Goal: Task Accomplishment & Management: Manage account settings

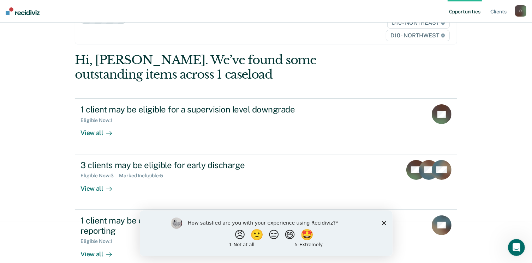
scroll to position [71, 0]
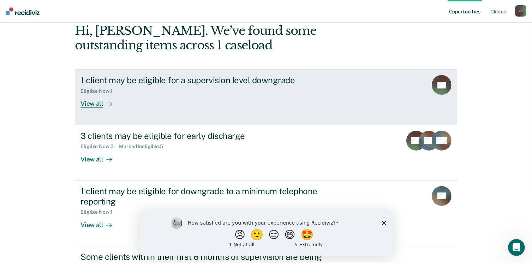
click at [81, 107] on div "View all" at bounding box center [100, 101] width 40 height 14
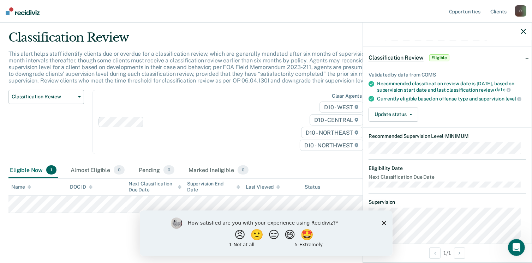
scroll to position [19, 0]
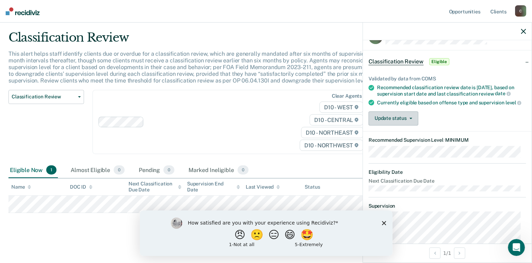
click at [405, 126] on button "Update status" at bounding box center [394, 119] width 50 height 14
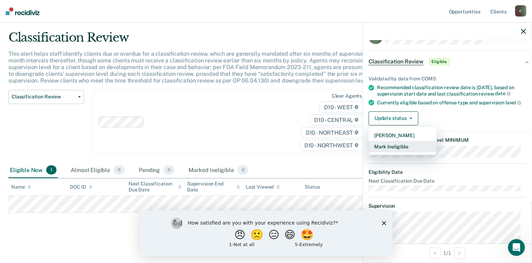
click at [393, 152] on button "Mark Ineligible" at bounding box center [403, 146] width 68 height 11
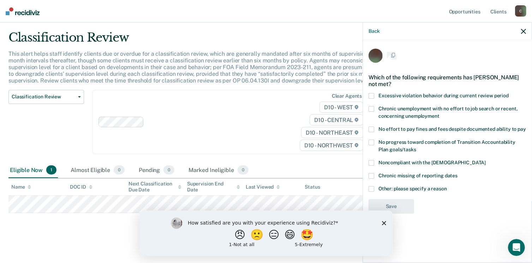
scroll to position [0, 0]
click at [372, 190] on span at bounding box center [372, 190] width 6 height 6
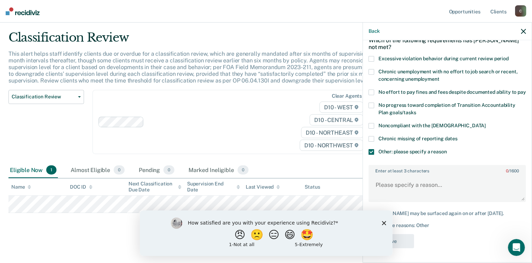
scroll to position [49, 0]
click at [407, 177] on textarea "Enter at least 3 characters 0 / 1600" at bounding box center [447, 188] width 156 height 26
type textarea "offender is sex offender"
drag, startPoint x: 459, startPoint y: 180, endPoint x: 347, endPoint y: 177, distance: 111.6
click at [347, 177] on body "Looks like you’re using Internet Explorer 11. For faster loading and a better e…" at bounding box center [266, 113] width 532 height 263
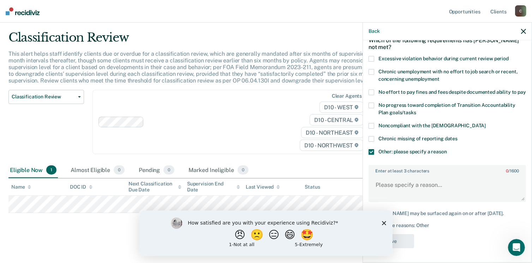
click at [371, 149] on span at bounding box center [372, 152] width 6 height 6
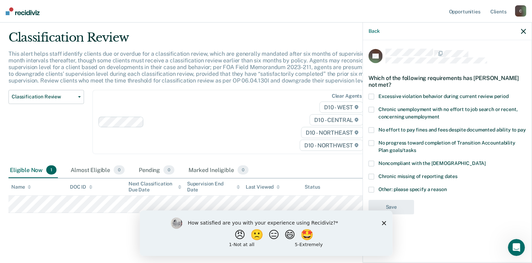
click at [374, 190] on label "Other: please specify a reason" at bounding box center [447, 190] width 157 height 7
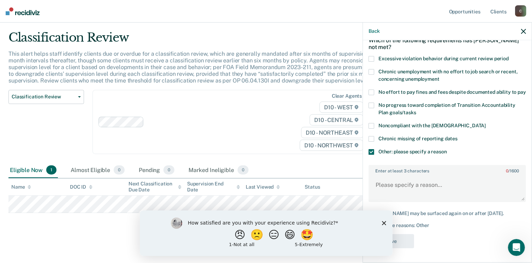
scroll to position [49, 0]
click at [421, 184] on textarea "Enter at least 3 characters 0 / 1600" at bounding box center [447, 188] width 156 height 26
type textarea "Needs to complete COG."
click at [408, 238] on button "Save" at bounding box center [392, 241] width 46 height 14
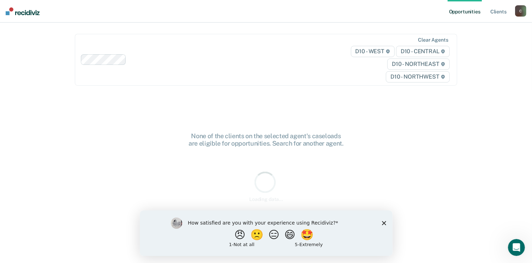
click at [385, 226] on div "How satisfied are you with your experience using Recidiviz? 😠 🙁 😑 😄 🤩 1 - Not a…" at bounding box center [265, 233] width 253 height 46
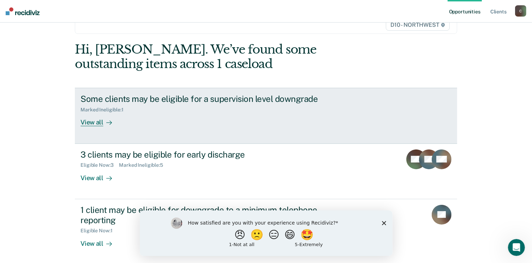
scroll to position [119, 0]
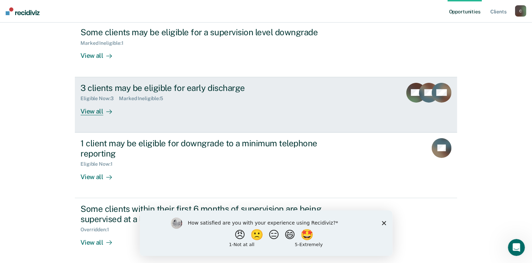
click at [95, 110] on div "View all" at bounding box center [100, 109] width 40 height 14
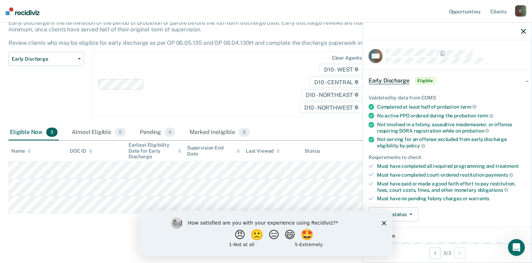
scroll to position [71, 0]
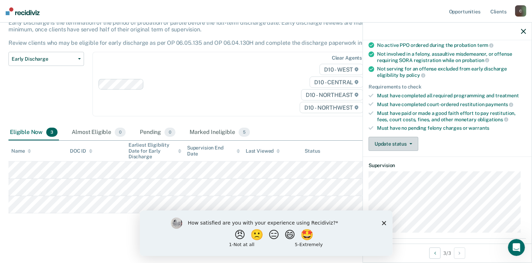
click at [394, 142] on button "Update status" at bounding box center [394, 144] width 50 height 14
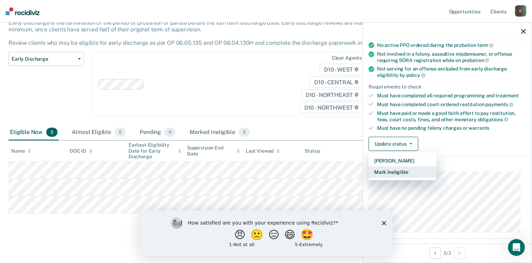
click at [392, 168] on button "Mark Ineligible" at bounding box center [403, 172] width 68 height 11
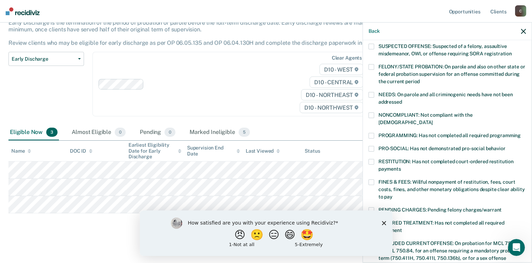
click at [374, 149] on div "PRO-SOCIAL: Has not demonstrated pro-social behavior" at bounding box center [447, 152] width 157 height 13
click at [374, 146] on div "PRO-SOCIAL: Has not demonstrated pro-social behavior" at bounding box center [447, 152] width 157 height 13
click at [372, 159] on span at bounding box center [372, 162] width 6 height 6
click at [372, 180] on span at bounding box center [372, 183] width 6 height 6
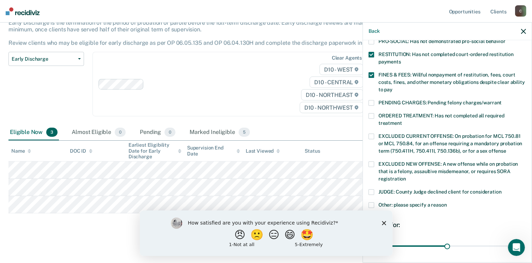
scroll to position [212, 0]
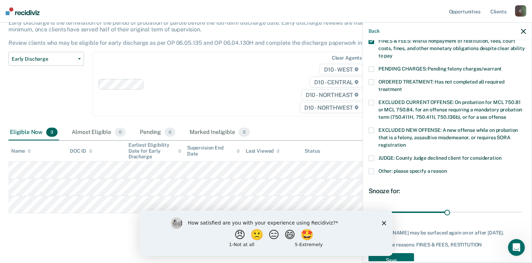
click at [371, 169] on span at bounding box center [372, 172] width 6 height 6
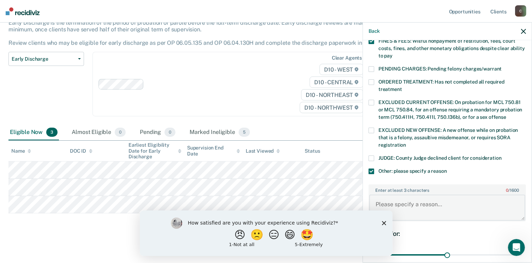
click at [389, 195] on textarea "Enter at least 3 characters 0 / 1600" at bounding box center [447, 208] width 156 height 26
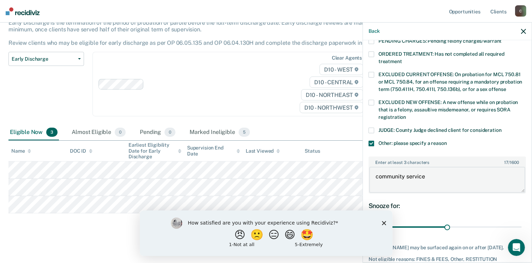
scroll to position [270, 0]
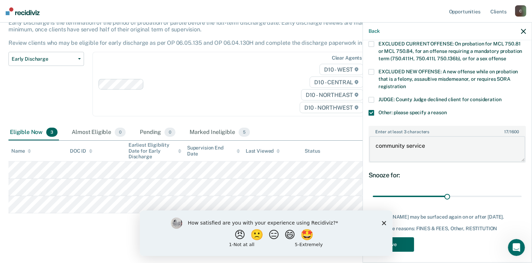
type textarea "community service"
click at [411, 244] on button "Save" at bounding box center [392, 245] width 46 height 14
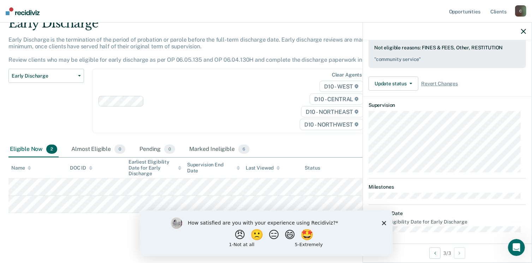
scroll to position [131, 0]
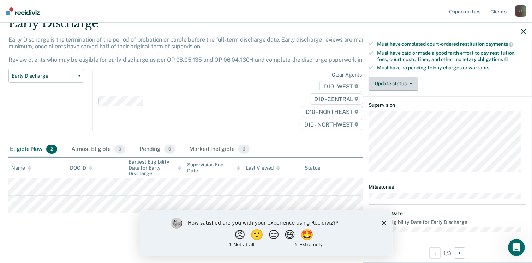
click at [391, 80] on button "Update status" at bounding box center [394, 84] width 50 height 14
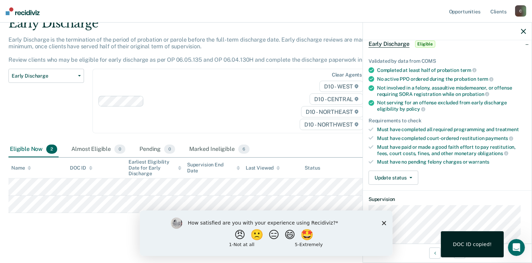
scroll to position [71, 0]
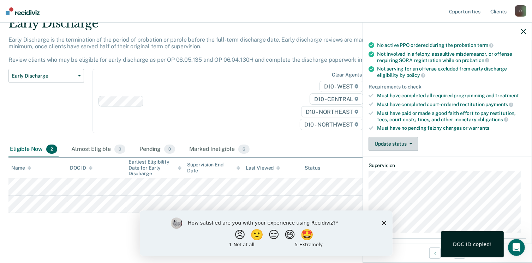
click at [385, 139] on button "Update status" at bounding box center [394, 144] width 50 height 14
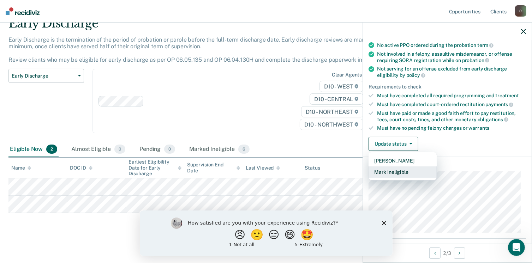
click at [396, 172] on button "Mark Ineligible" at bounding box center [403, 172] width 68 height 11
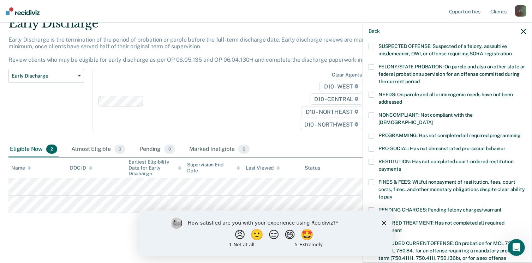
scroll to position [177, 0]
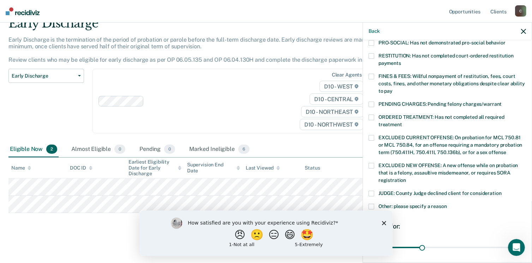
click at [373, 195] on div "JUDGE: County Judge declined client for consideration" at bounding box center [447, 197] width 157 height 13
click at [374, 191] on span at bounding box center [372, 194] width 6 height 6
click at [371, 204] on span at bounding box center [372, 207] width 6 height 6
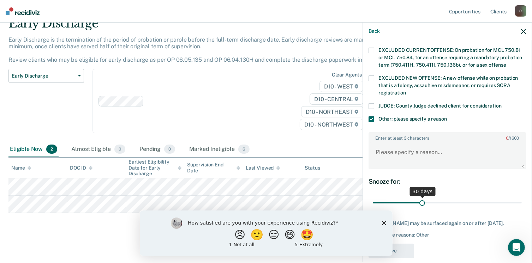
scroll to position [270, 0]
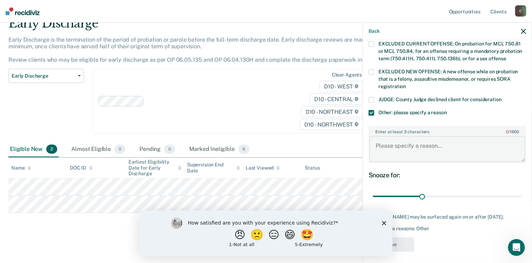
click at [427, 143] on textarea "Enter at least 3 characters 0 / 1600" at bounding box center [447, 149] width 156 height 26
paste textarea "0749497"
type textarea "0749497"
drag, startPoint x: 416, startPoint y: 138, endPoint x: 347, endPoint y: 136, distance: 68.9
click at [356, 144] on body "Looks like you’re using Internet Explorer 11. For faster loading and a better e…" at bounding box center [266, 99] width 532 height 263
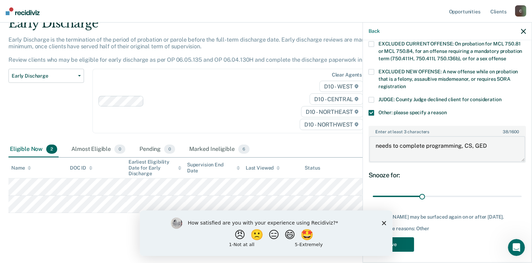
type textarea "needs to complete programming, CS, GED"
click at [405, 240] on button "Save" at bounding box center [392, 245] width 46 height 14
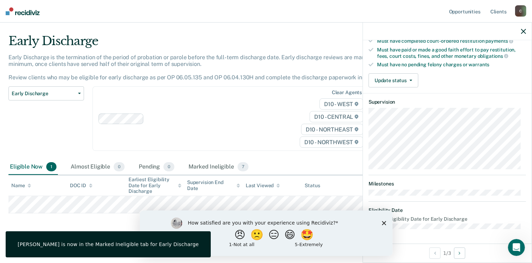
scroll to position [131, 0]
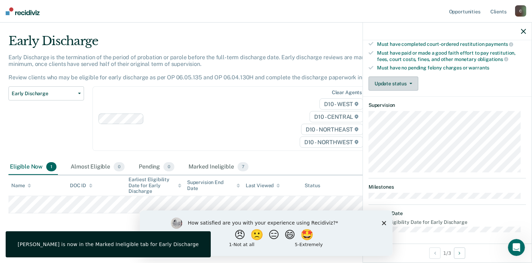
click at [396, 78] on button "Update status" at bounding box center [394, 84] width 50 height 14
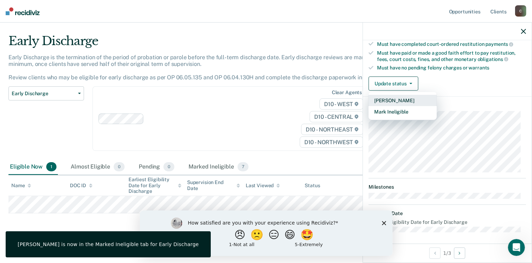
click at [400, 96] on button "[PERSON_NAME]" at bounding box center [403, 100] width 68 height 11
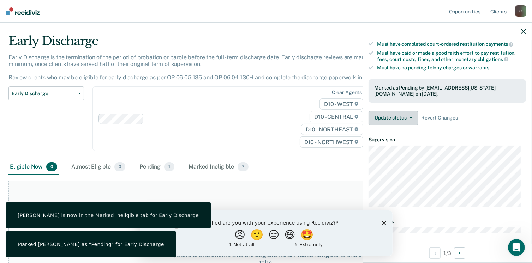
scroll to position [165, 0]
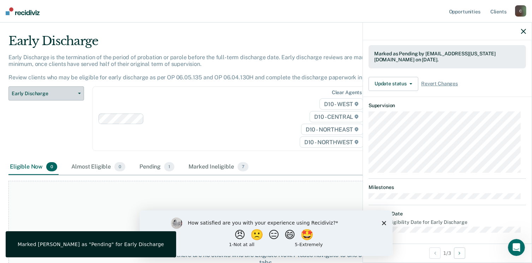
click at [71, 93] on span "Early Discharge" at bounding box center [44, 94] width 64 height 6
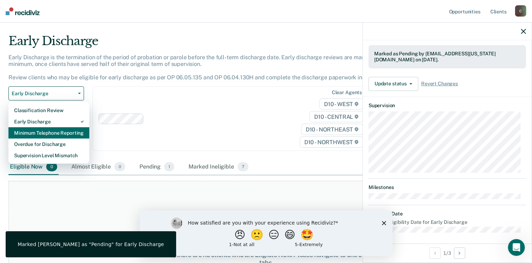
click at [57, 134] on div "Minimum Telephone Reporting" at bounding box center [49, 132] width 70 height 11
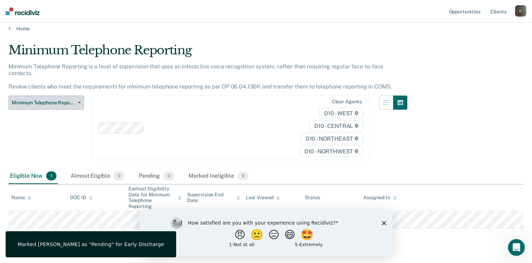
scroll to position [14, 0]
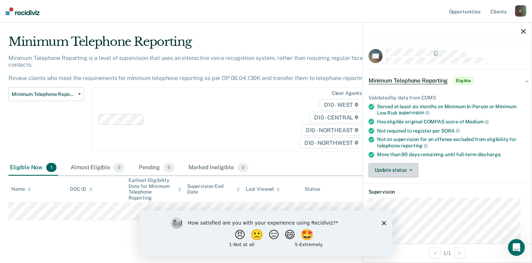
drag, startPoint x: 426, startPoint y: 171, endPoint x: 413, endPoint y: 169, distance: 14.0
click at [422, 171] on div "Update status [PERSON_NAME] Mark Ineligible" at bounding box center [447, 170] width 157 height 14
click at [377, 160] on div "Validated by data from COMS Served at least six months on Minimum In-Person or …" at bounding box center [447, 134] width 169 height 100
drag, startPoint x: 377, startPoint y: 160, endPoint x: 392, endPoint y: 172, distance: 19.6
click at [392, 172] on button "Update status" at bounding box center [394, 170] width 50 height 14
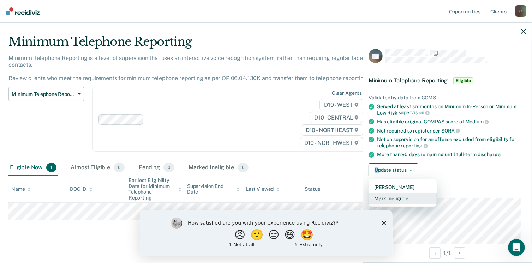
click at [401, 195] on button "Mark Ineligible" at bounding box center [403, 198] width 68 height 11
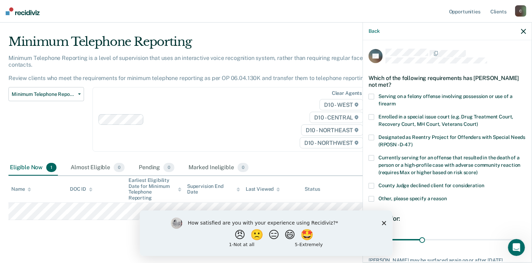
drag, startPoint x: 375, startPoint y: 198, endPoint x: 386, endPoint y: 187, distance: 15.5
click at [375, 197] on label "Other, please specify a reason" at bounding box center [447, 199] width 157 height 7
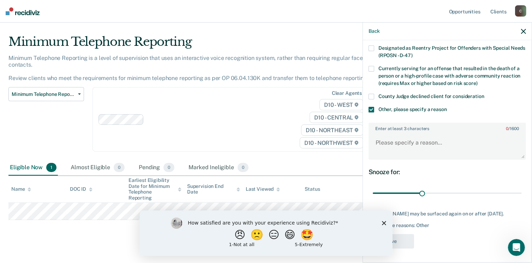
scroll to position [94, 0]
click at [418, 144] on textarea "Enter at least 3 characters 0 / 1600" at bounding box center [447, 146] width 156 height 26
type textarea "n"
type textarea "Needs community service, restitution, fines"
drag, startPoint x: 403, startPoint y: 249, endPoint x: 407, endPoint y: 243, distance: 7.1
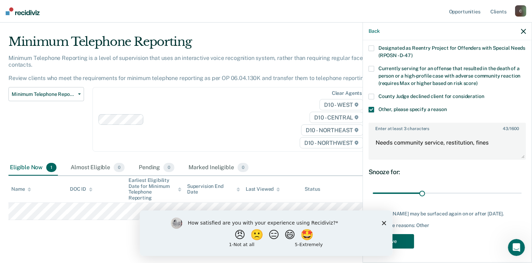
click at [403, 249] on button "Save" at bounding box center [392, 241] width 46 height 14
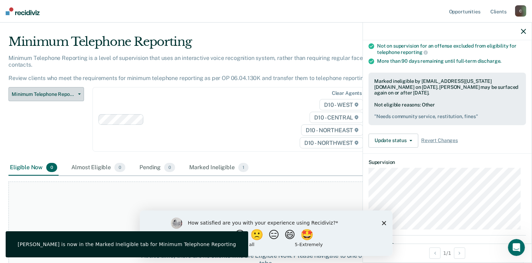
click at [68, 91] on span "Minimum Telephone Reporting" at bounding box center [44, 94] width 64 height 6
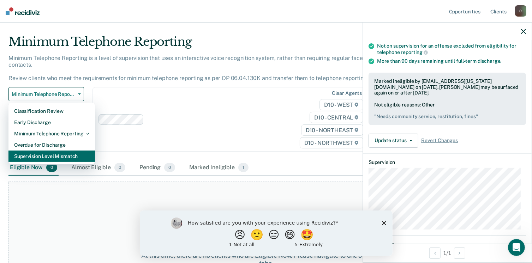
click at [62, 151] on div "Supervision Level Mismatch" at bounding box center [51, 156] width 75 height 11
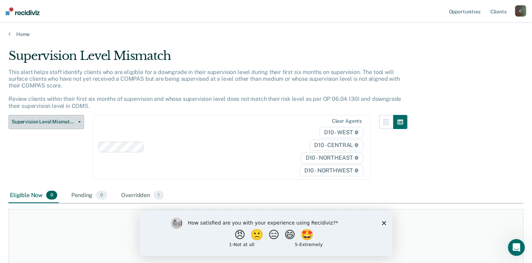
click at [59, 118] on button "Supervision Level Mismatch" at bounding box center [46, 122] width 76 height 14
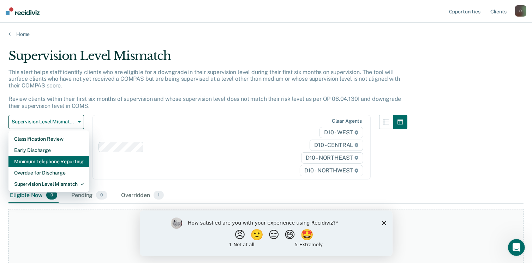
click at [55, 157] on div "Minimum Telephone Reporting" at bounding box center [49, 161] width 70 height 11
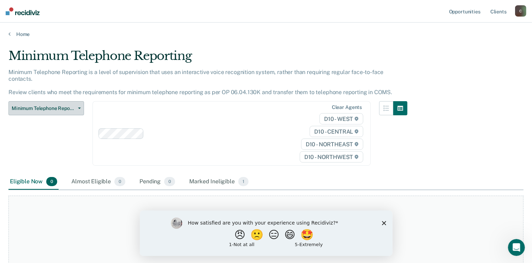
click at [59, 106] on button "Minimum Telephone Reporting" at bounding box center [46, 108] width 76 height 14
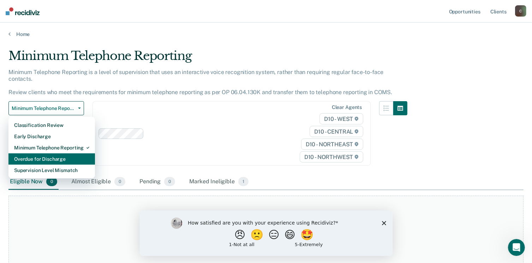
click at [60, 154] on div "Overdue for Discharge" at bounding box center [51, 159] width 75 height 11
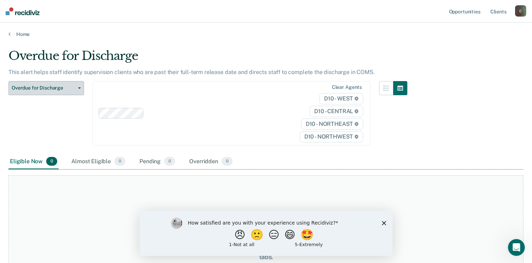
click at [59, 88] on span "Overdue for Discharge" at bounding box center [44, 88] width 64 height 6
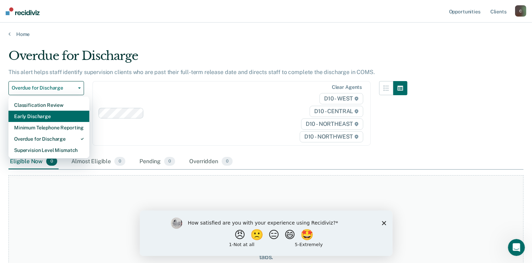
click at [56, 115] on div "Early Discharge" at bounding box center [49, 116] width 70 height 11
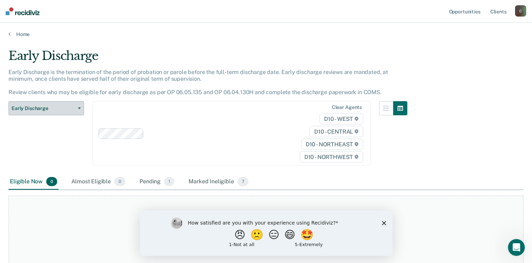
click at [64, 108] on span "Early Discharge" at bounding box center [44, 109] width 64 height 6
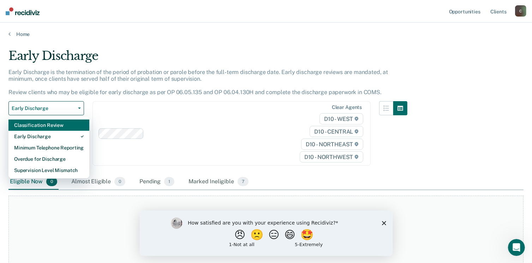
click at [61, 126] on div "Classification Review" at bounding box center [49, 125] width 70 height 11
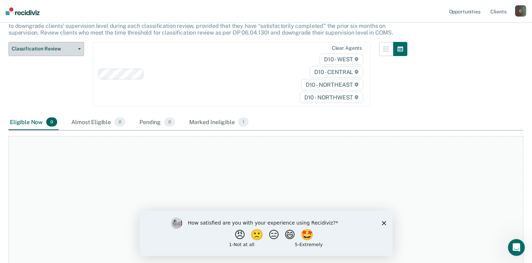
scroll to position [29, 0]
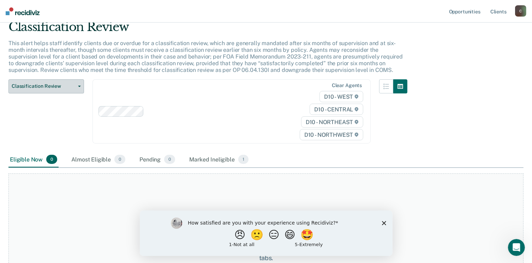
click at [66, 88] on span "Classification Review" at bounding box center [44, 86] width 64 height 6
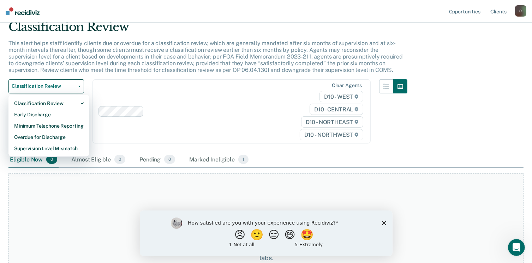
click at [185, 73] on p "This alert helps staff identify clients due or overdue for a classification rev…" at bounding box center [205, 57] width 394 height 34
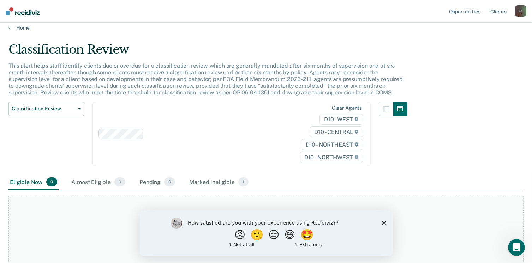
scroll to position [0, 0]
